Goal: Check status

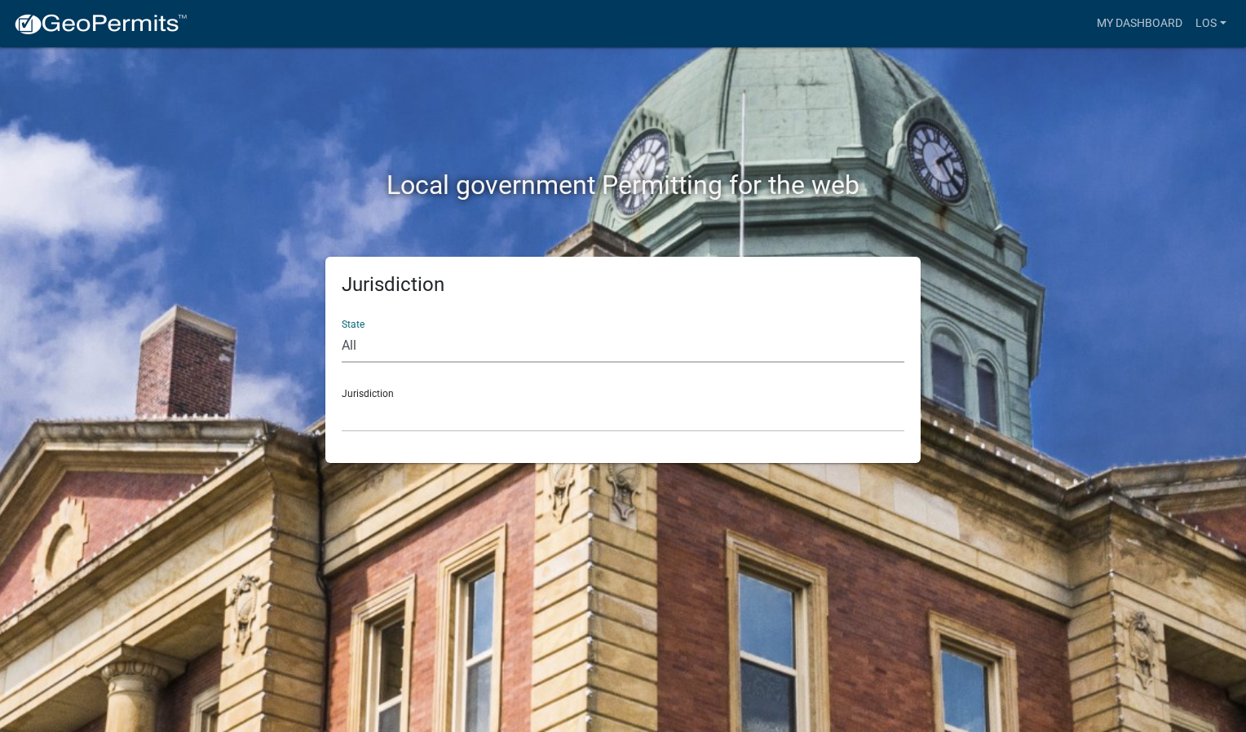
click at [482, 356] on select "All [US_STATE] [US_STATE] [US_STATE] [US_STATE] [US_STATE] [US_STATE] [US_STATE…" at bounding box center [623, 345] width 563 height 33
select select "[US_STATE]"
click at [342, 329] on select "All [US_STATE] [US_STATE] [US_STATE] [US_STATE] [US_STATE] [US_STATE] [US_STATE…" at bounding box center [623, 345] width 563 height 33
click at [480, 399] on select "[GEOGRAPHIC_DATA], [US_STATE] [GEOGRAPHIC_DATA], [US_STATE] [GEOGRAPHIC_DATA], …" at bounding box center [623, 415] width 563 height 33
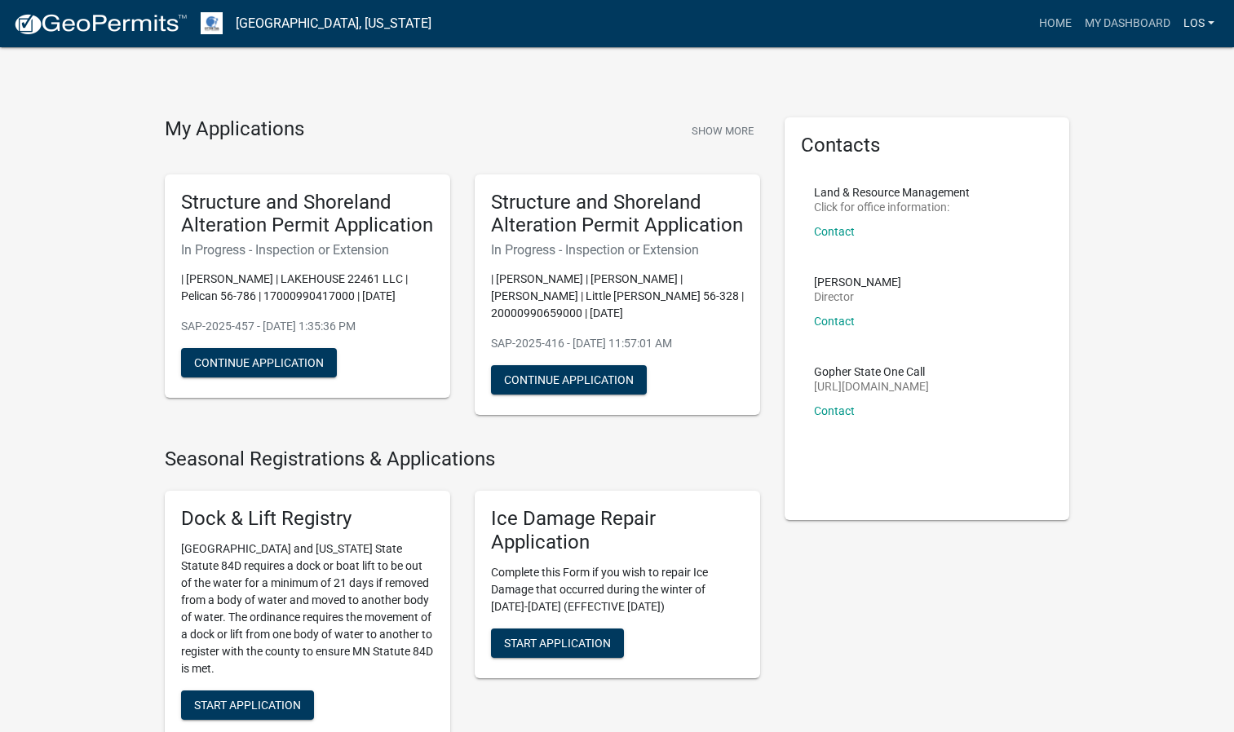
click at [1193, 27] on link "LOS" at bounding box center [1199, 23] width 44 height 31
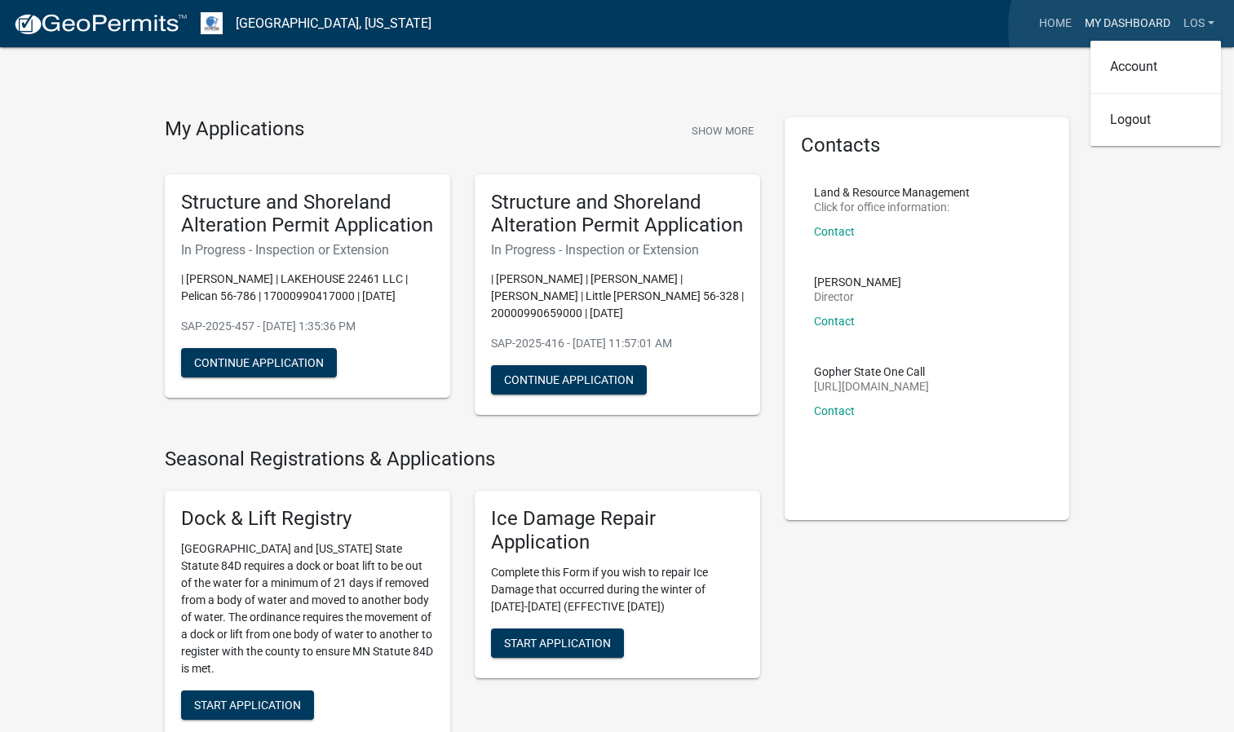
click at [1132, 28] on link "My Dashboard" at bounding box center [1127, 23] width 99 height 31
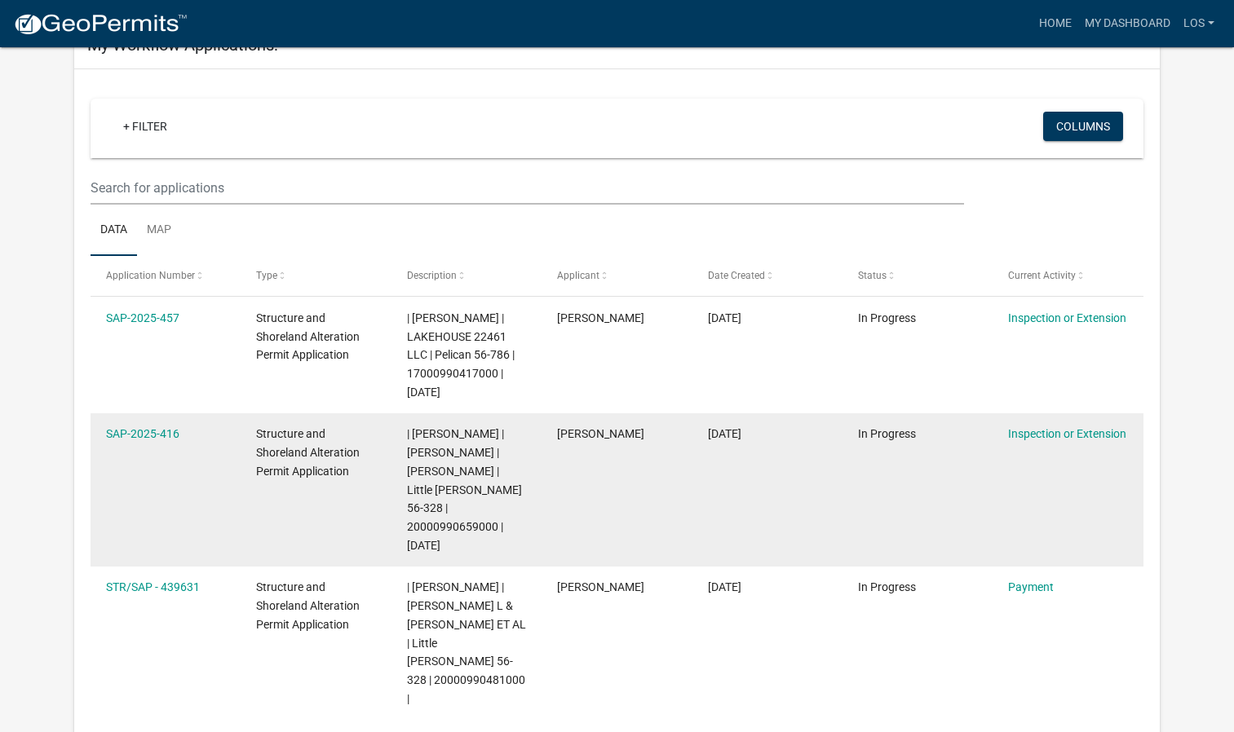
scroll to position [108, 0]
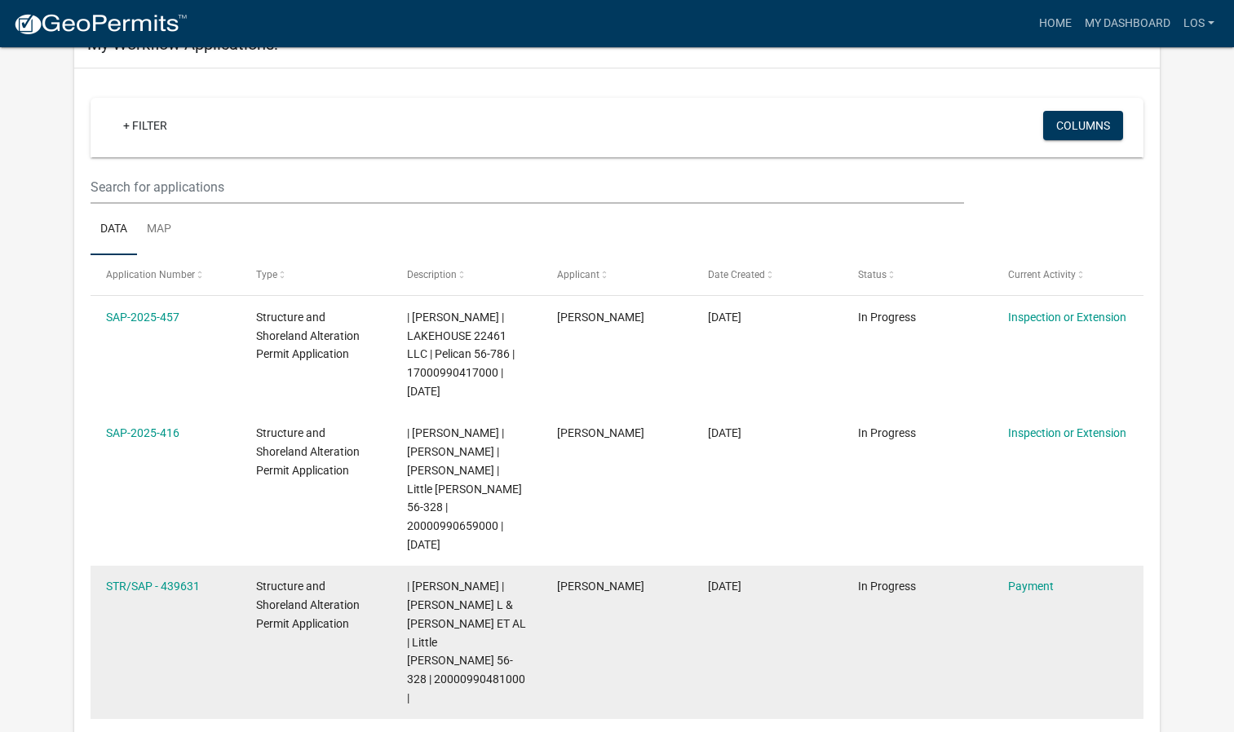
click at [476, 634] on span "| [PERSON_NAME] | [PERSON_NAME] L & [PERSON_NAME] ET AL | Little [PERSON_NAME] …" at bounding box center [466, 642] width 119 height 125
click at [1028, 580] on link "Payment" at bounding box center [1031, 586] width 46 height 13
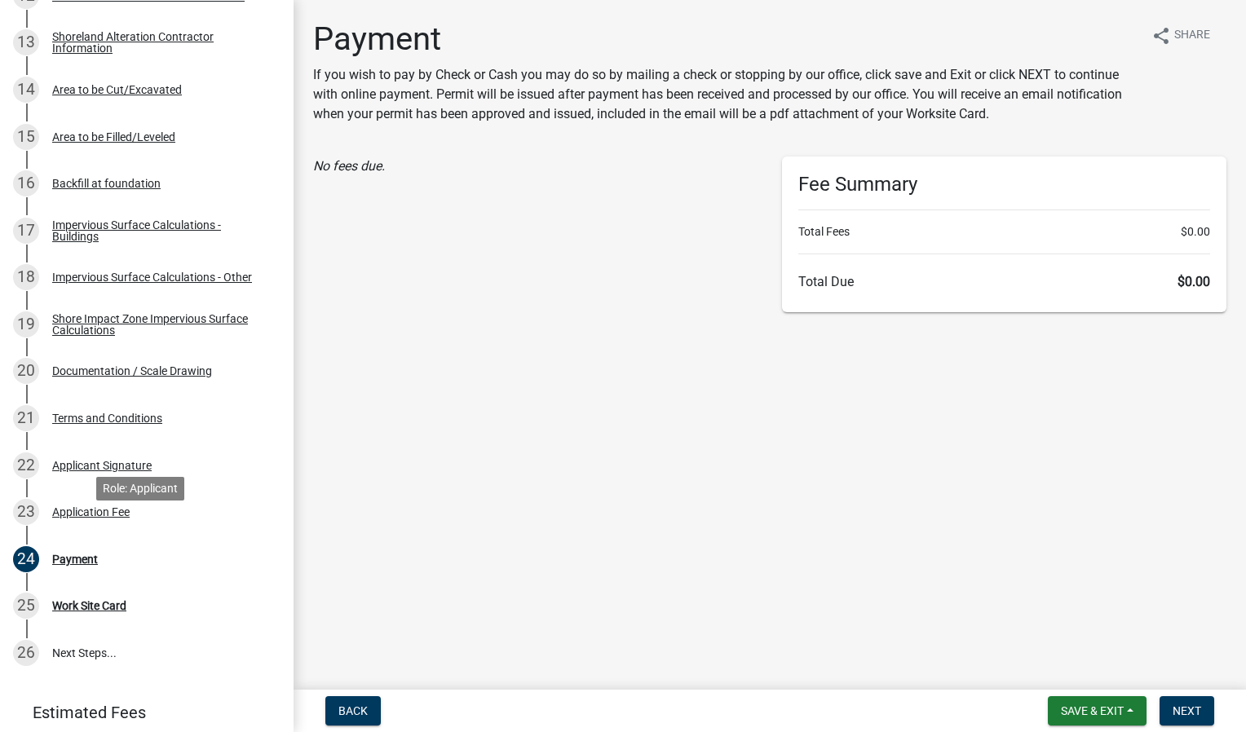
scroll to position [947, 0]
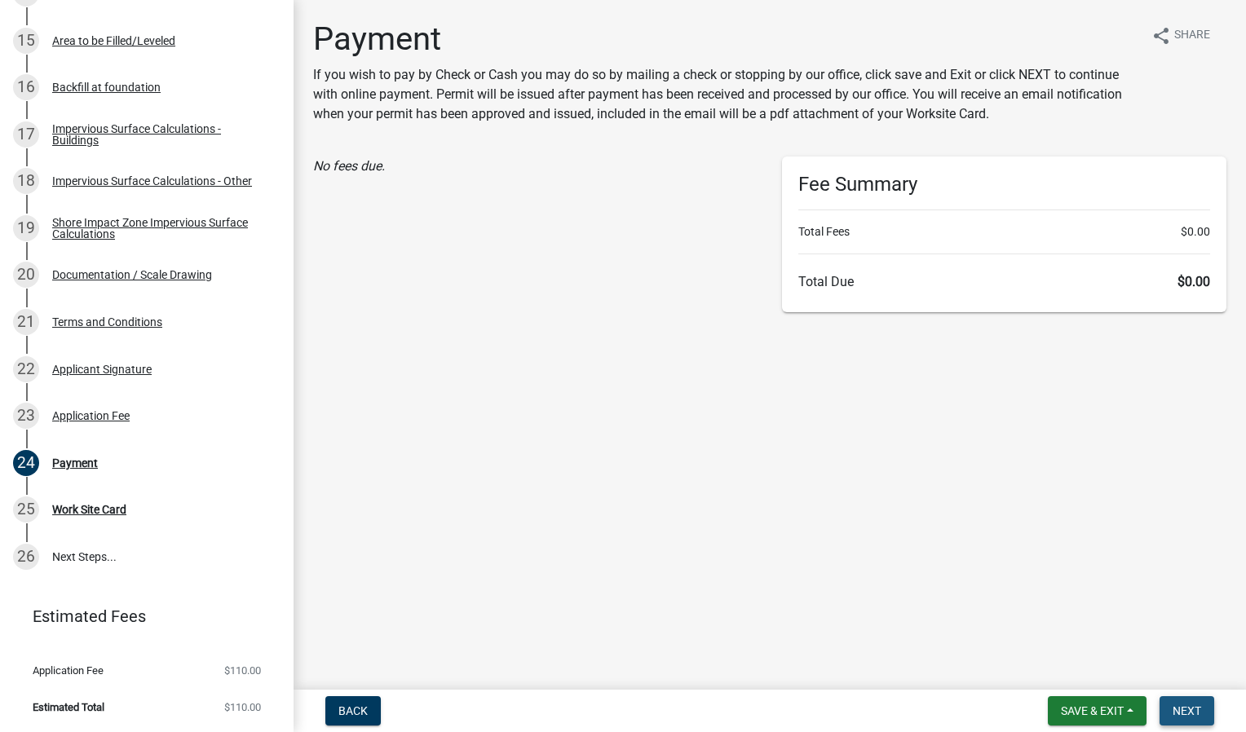
click at [1196, 721] on button "Next" at bounding box center [1187, 710] width 55 height 29
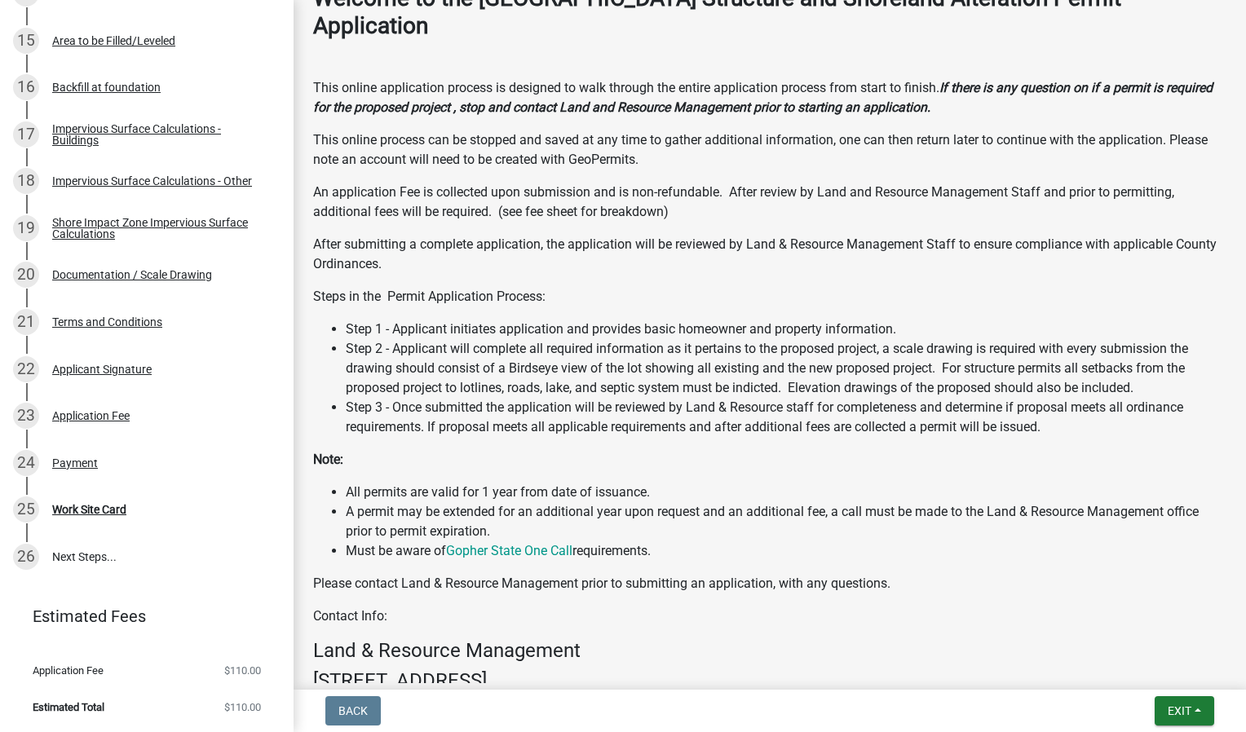
scroll to position [736, 0]
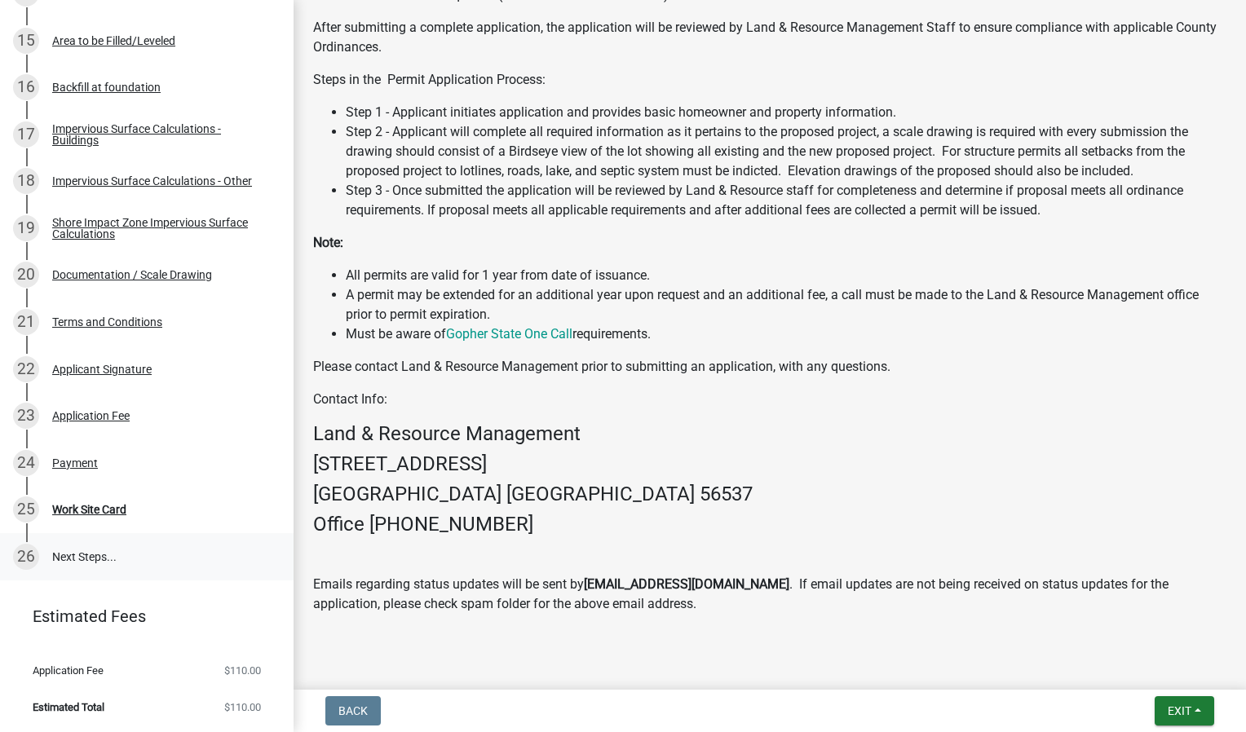
click at [197, 550] on link "26 Next Steps..." at bounding box center [147, 556] width 294 height 47
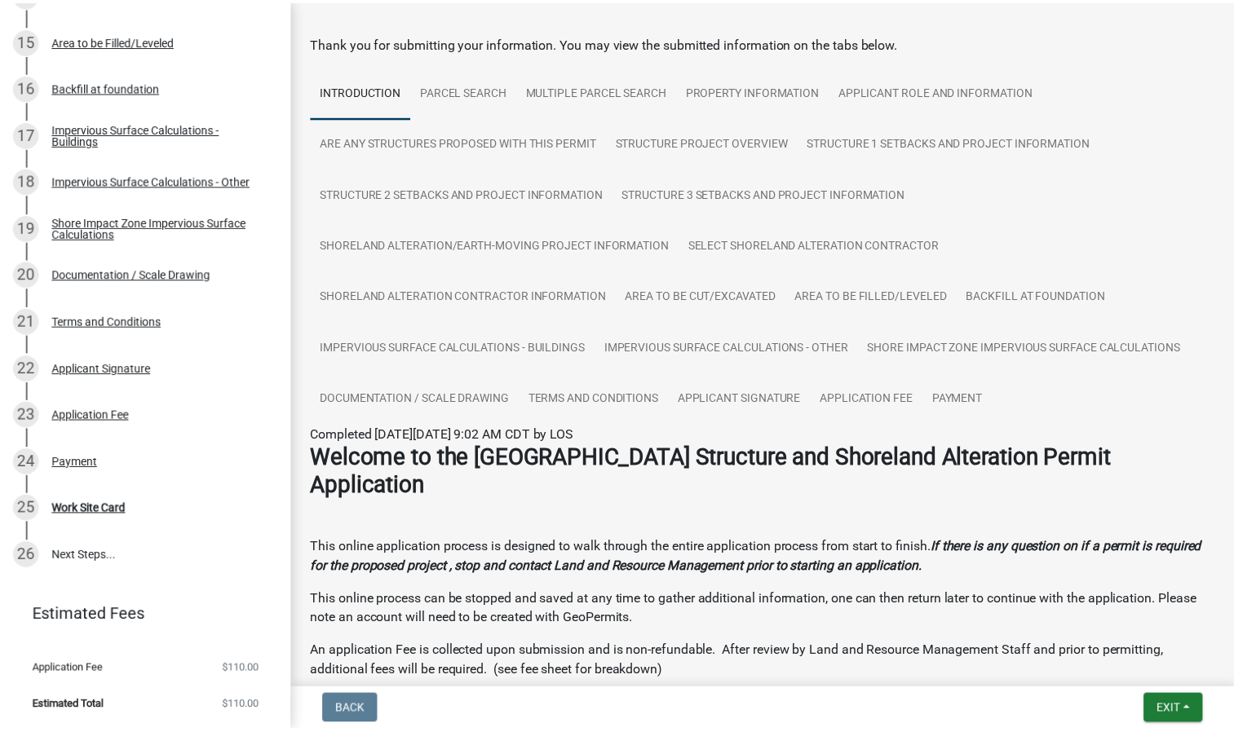
scroll to position [0, 0]
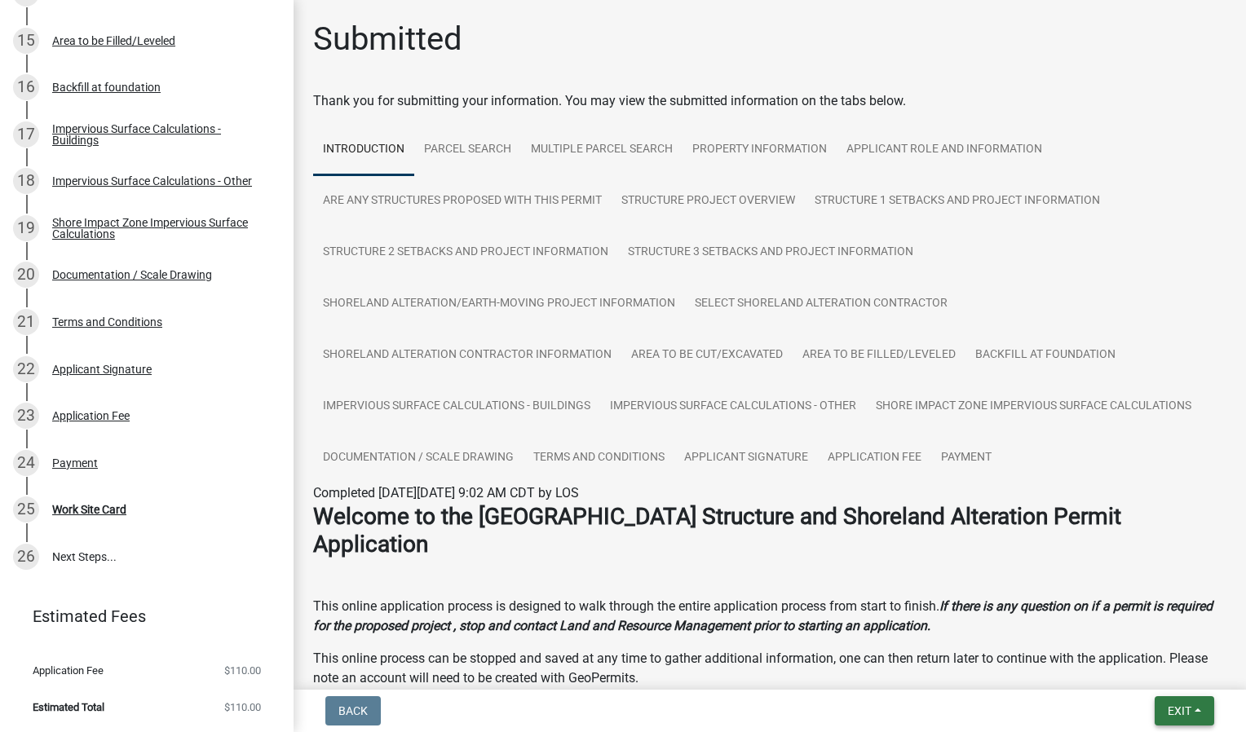
click at [1174, 709] on span "Exit" at bounding box center [1180, 711] width 24 height 13
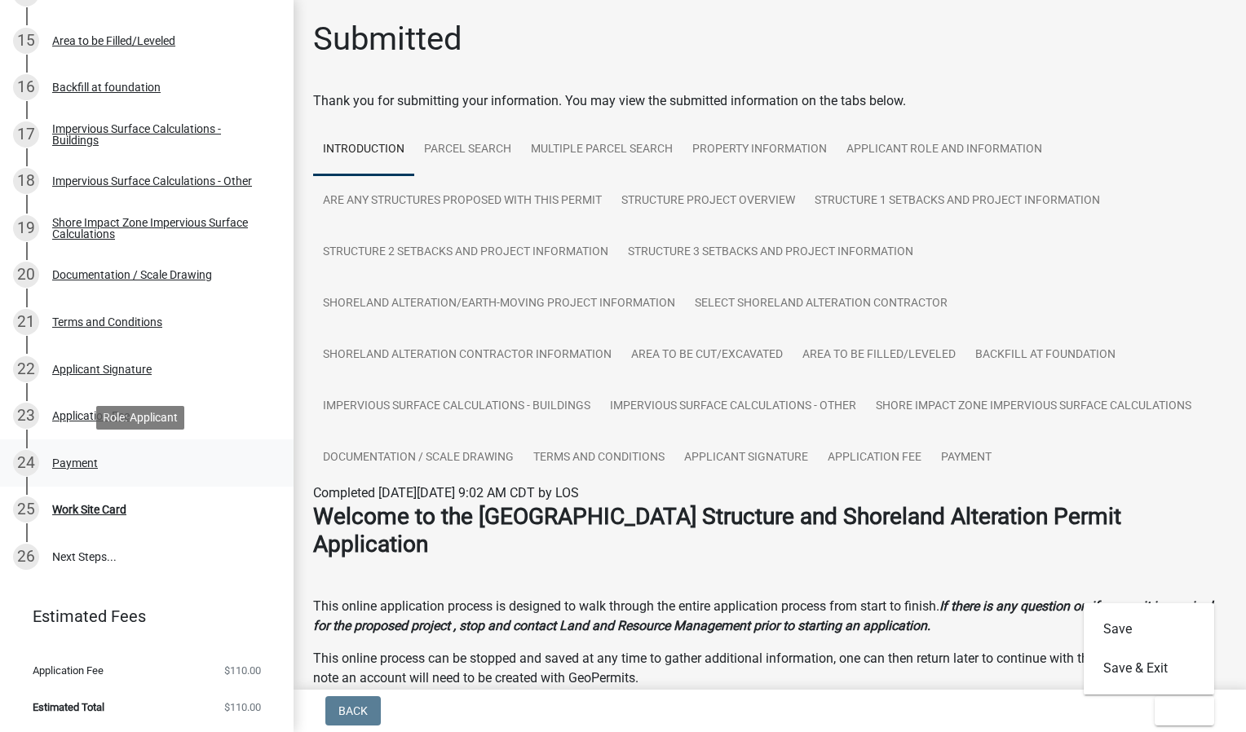
click at [77, 470] on div "24 Payment" at bounding box center [140, 463] width 254 height 26
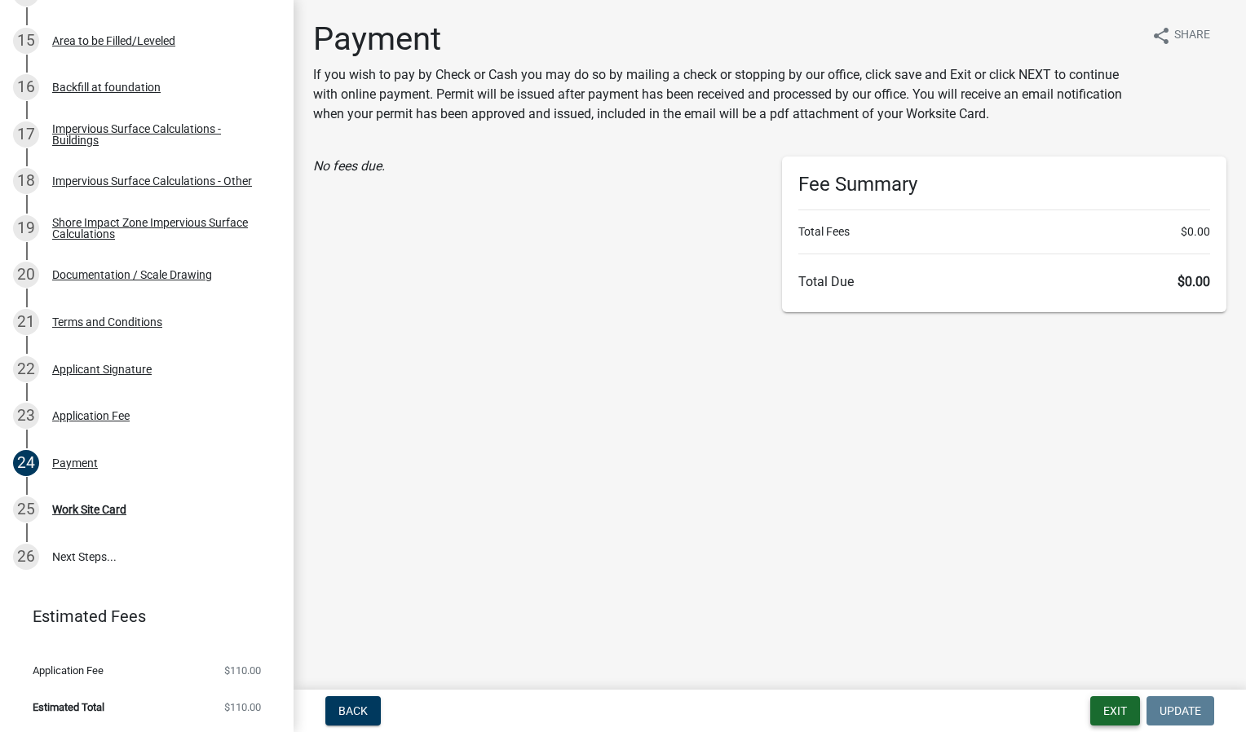
drag, startPoint x: 1133, startPoint y: 706, endPoint x: 1138, endPoint y: 623, distance: 83.3
click at [1138, 623] on wm-app "Structure and Shoreland Alteration Permit Application STR/SAP - 439631 View Sum…" at bounding box center [623, 366] width 1246 height 732
click at [482, 488] on main "Payment If you wish to pay by Check or Cash you may do so by mailing a check or…" at bounding box center [770, 341] width 953 height 683
click at [82, 561] on link "26 Next Steps..." at bounding box center [147, 556] width 294 height 47
click at [106, 515] on div "Work Site Card" at bounding box center [89, 509] width 74 height 11
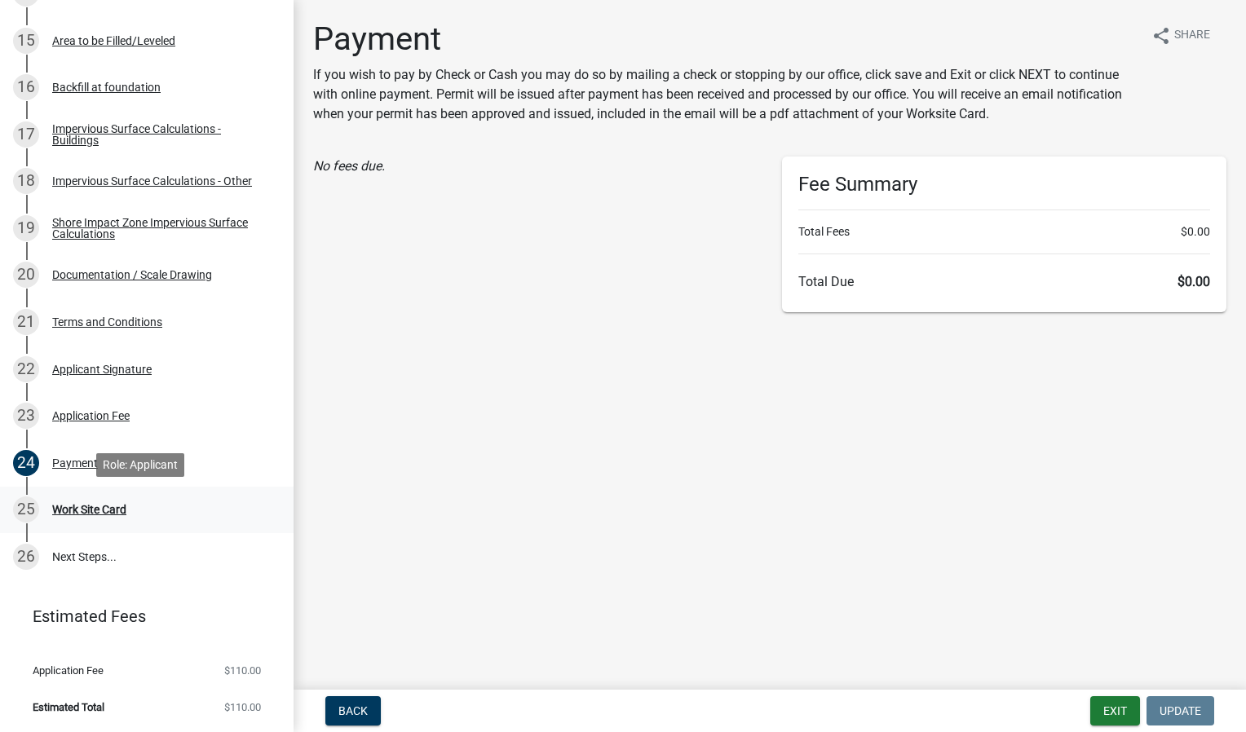
click at [117, 510] on div "Work Site Card" at bounding box center [89, 509] width 74 height 11
click at [45, 503] on div "25 Work Site Card" at bounding box center [140, 510] width 254 height 26
click at [124, 512] on div "Work Site Card" at bounding box center [89, 509] width 74 height 11
click at [78, 504] on div "Work Site Card" at bounding box center [89, 509] width 74 height 11
click at [1103, 710] on button "Exit" at bounding box center [1115, 710] width 50 height 29
